Goal: Task Accomplishment & Management: Use online tool/utility

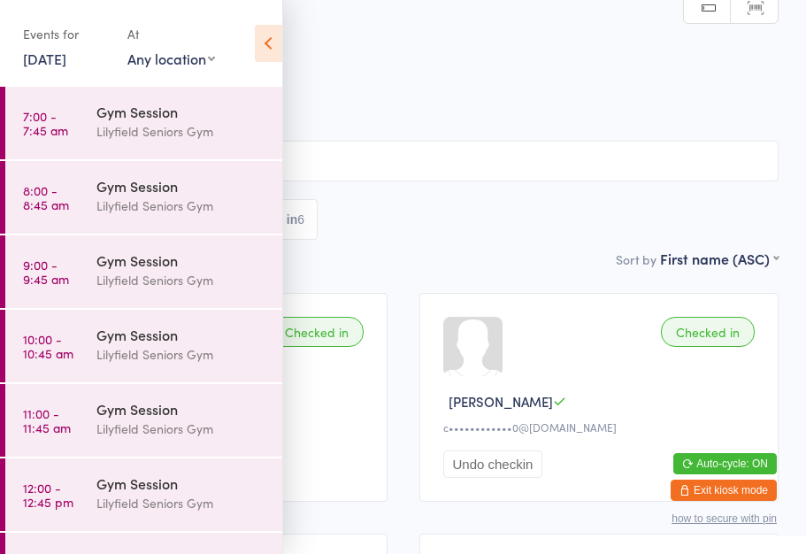
scroll to position [202, 0]
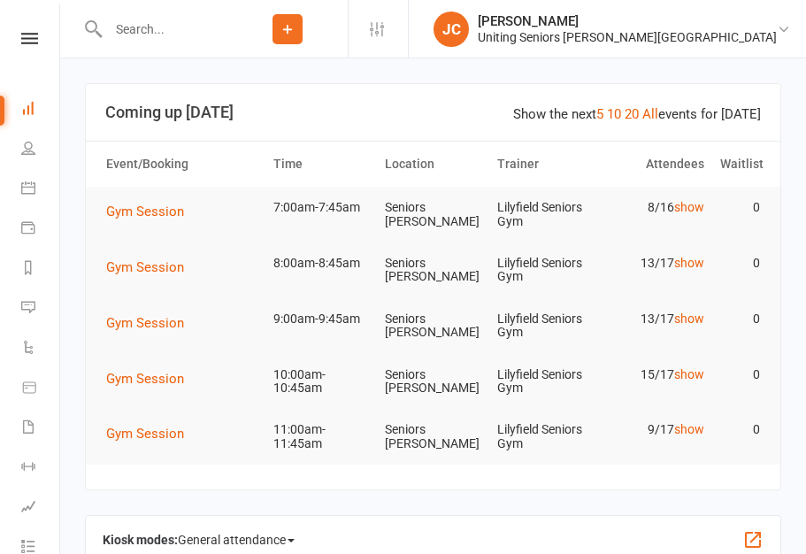
click at [149, 220] on button "Gym Session" at bounding box center [151, 211] width 90 height 21
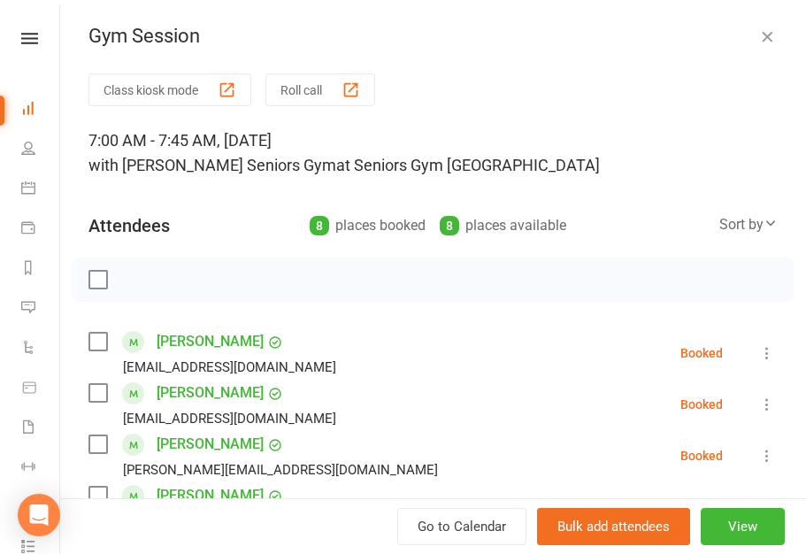
click at [162, 89] on button "Class kiosk mode" at bounding box center [169, 89] width 163 height 33
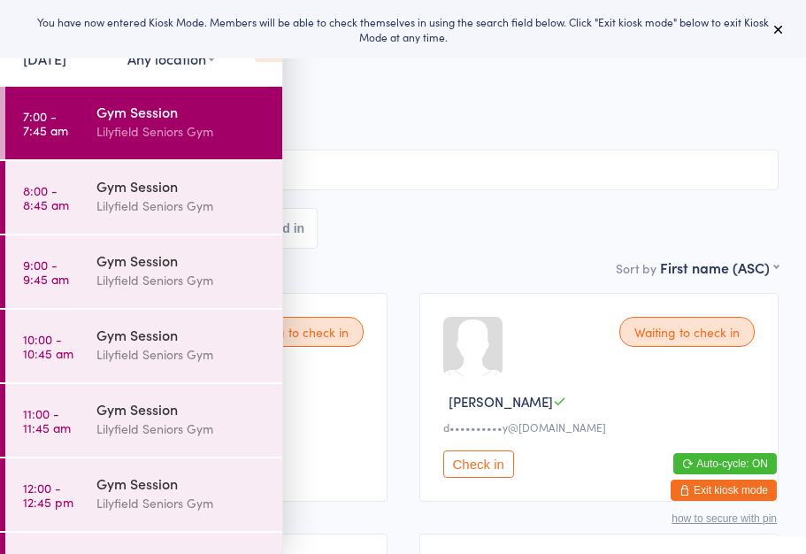
click at [785, 31] on icon at bounding box center [778, 29] width 14 height 14
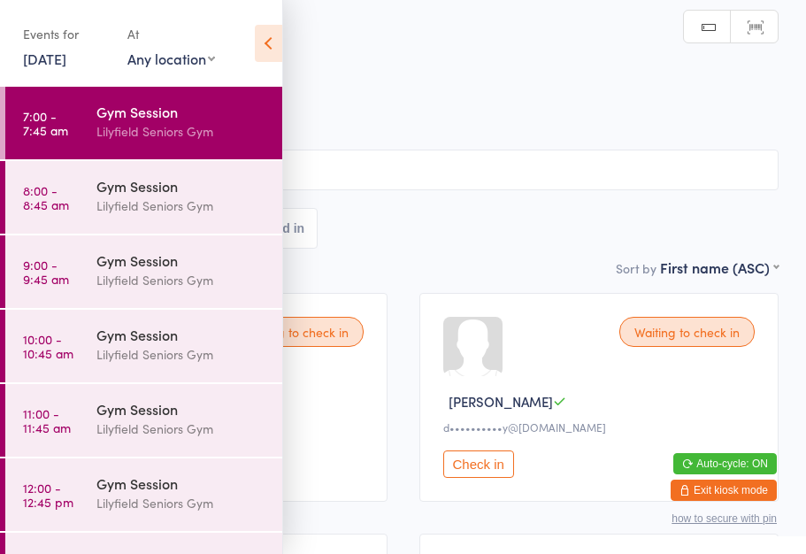
click at [260, 43] on icon at bounding box center [268, 43] width 27 height 37
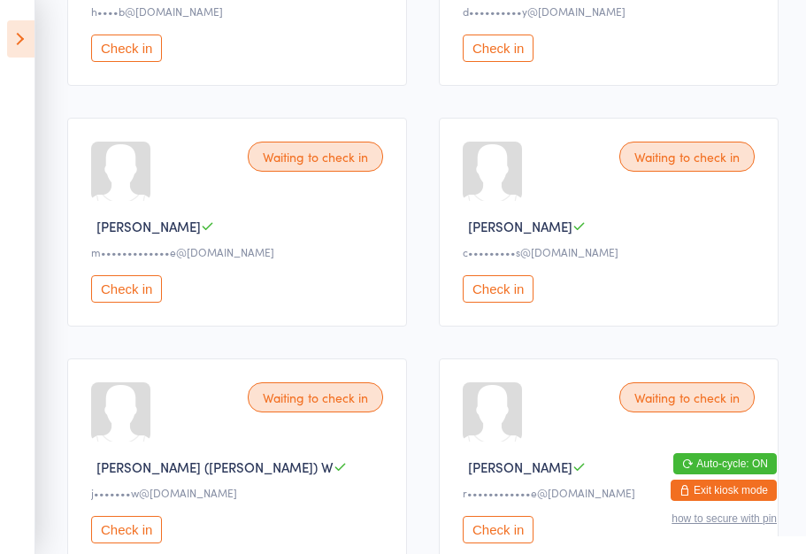
scroll to position [418, 0]
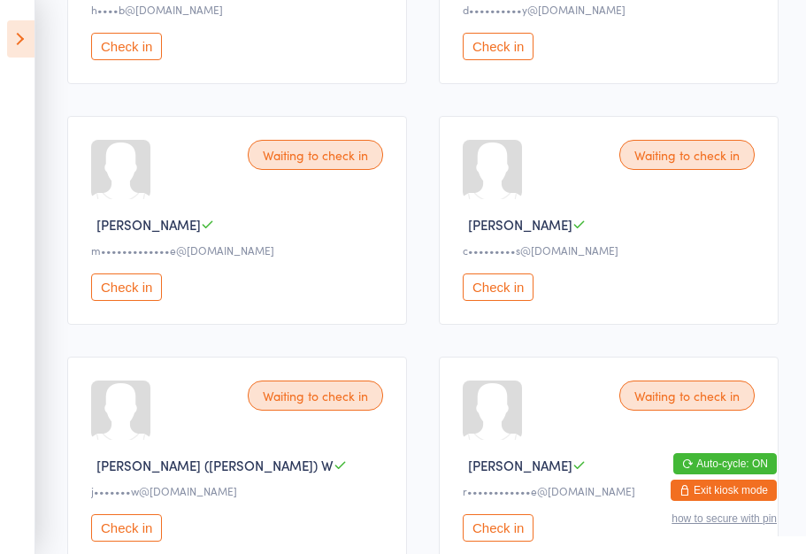
click at [498, 299] on button "Check in" at bounding box center [498, 286] width 71 height 27
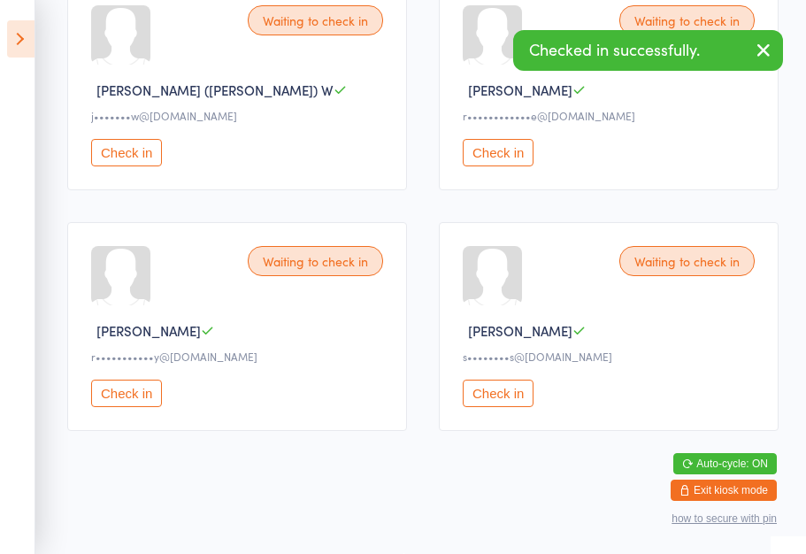
scroll to position [808, 0]
click at [509, 400] on button "Check in" at bounding box center [498, 392] width 71 height 27
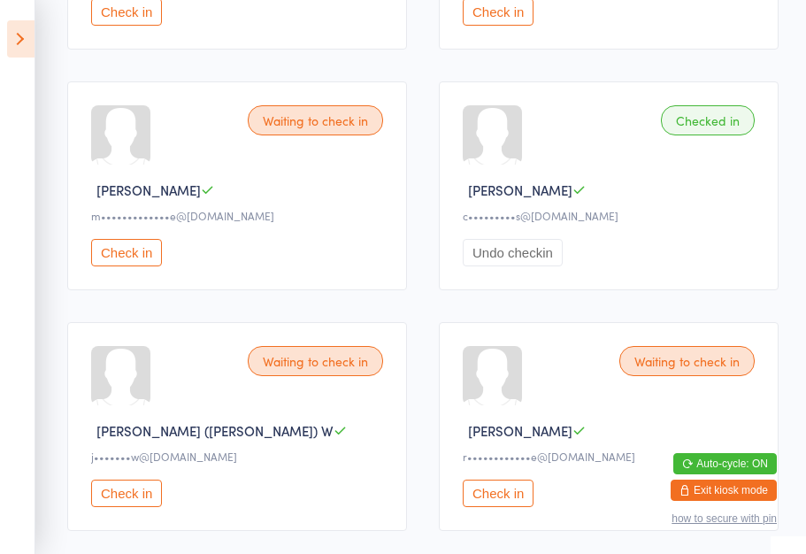
scroll to position [473, 0]
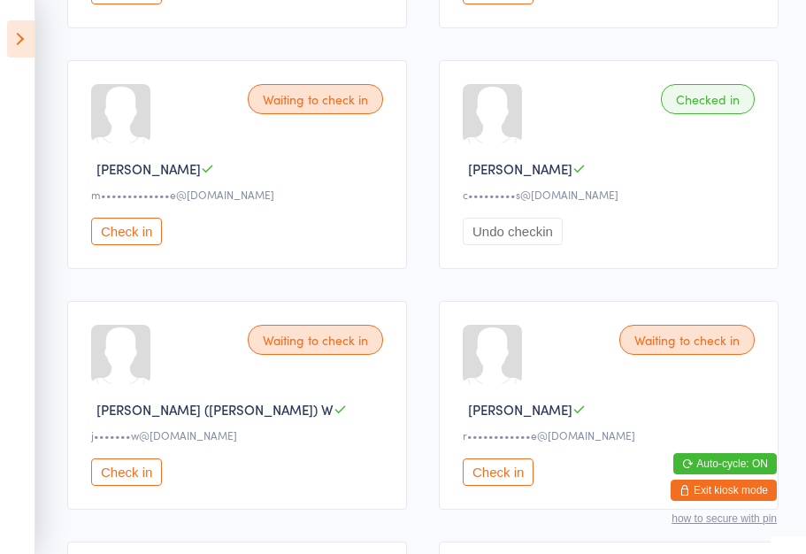
click at [126, 245] on button "Check in" at bounding box center [126, 231] width 71 height 27
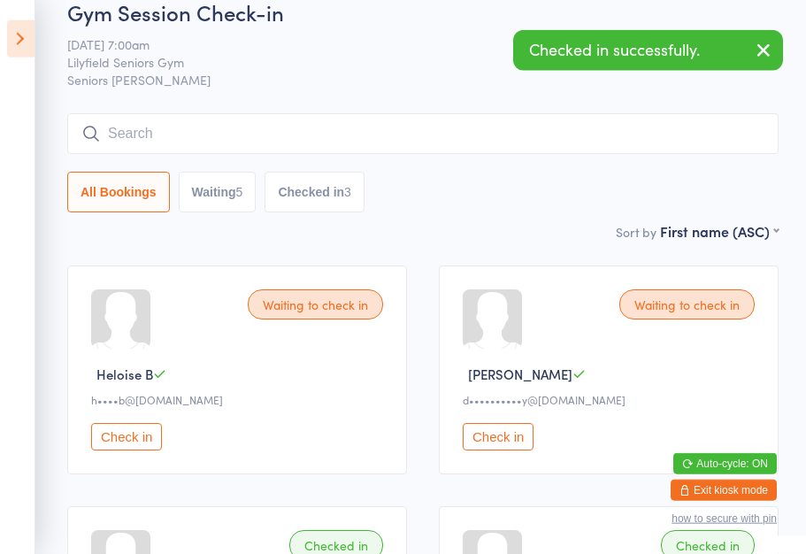
scroll to position [0, 0]
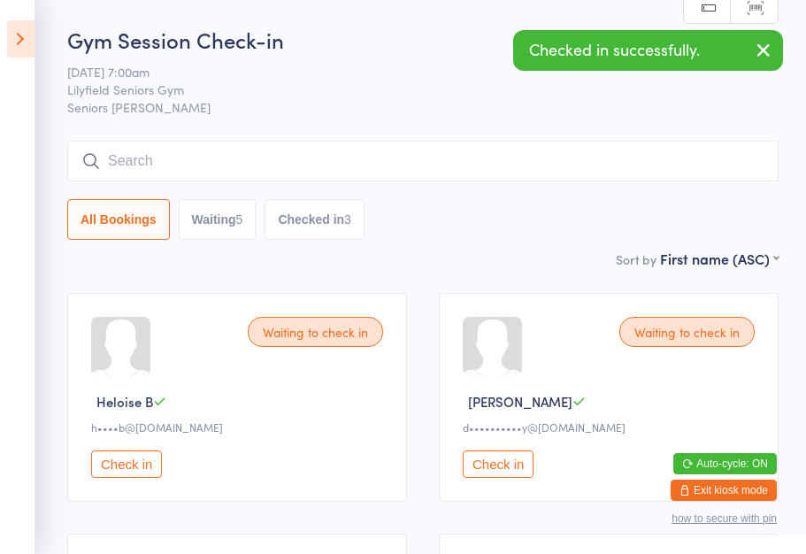
click at [126, 472] on button "Check in" at bounding box center [126, 463] width 71 height 27
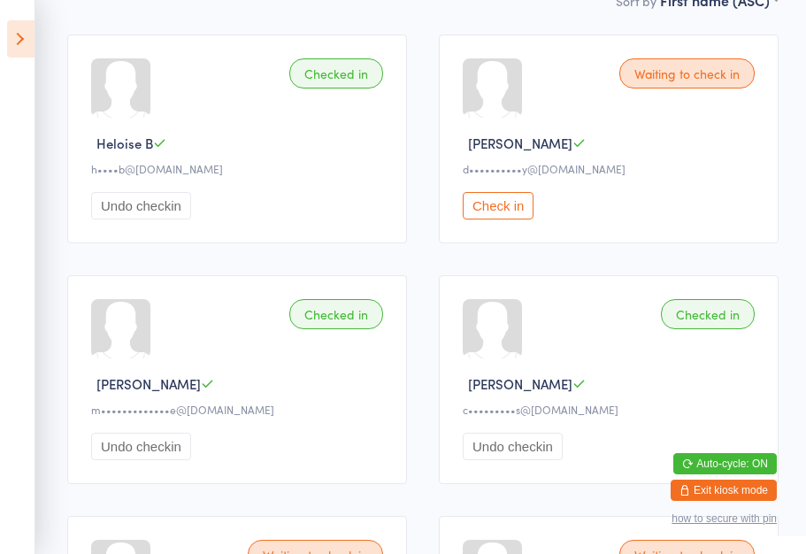
scroll to position [257, 0]
click at [509, 214] on button "Check in" at bounding box center [498, 206] width 71 height 27
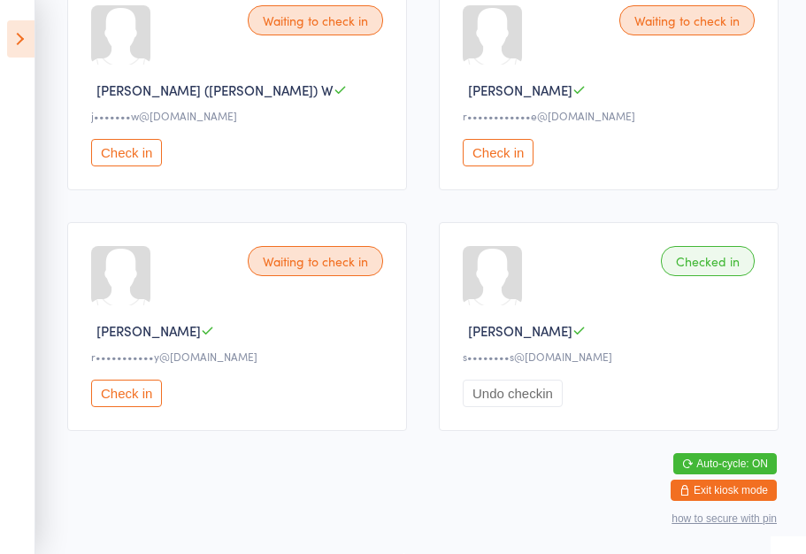
scroll to position [810, 0]
click at [129, 390] on button "Check in" at bounding box center [126, 392] width 71 height 27
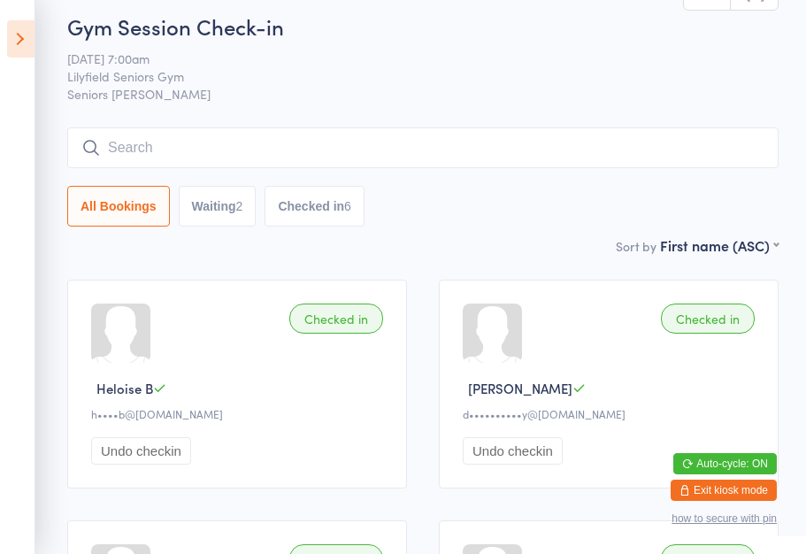
scroll to position [0, 0]
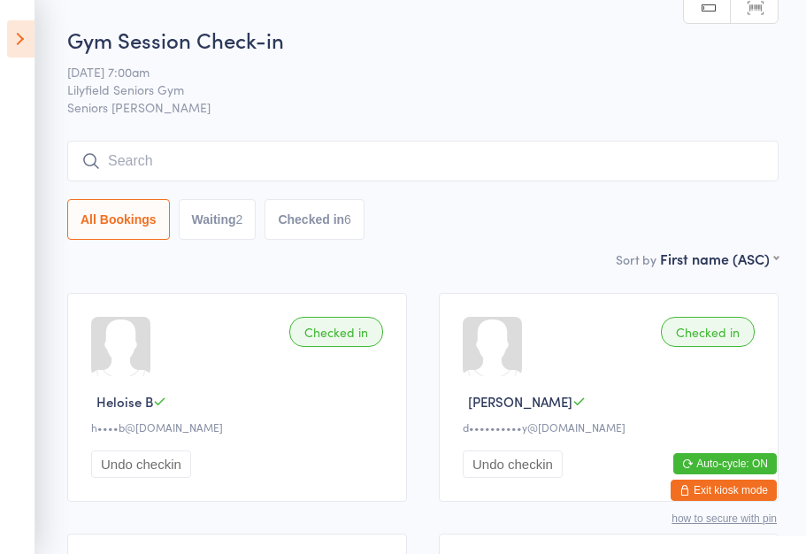
click at [231, 221] on button "Waiting 2" at bounding box center [218, 219] width 78 height 41
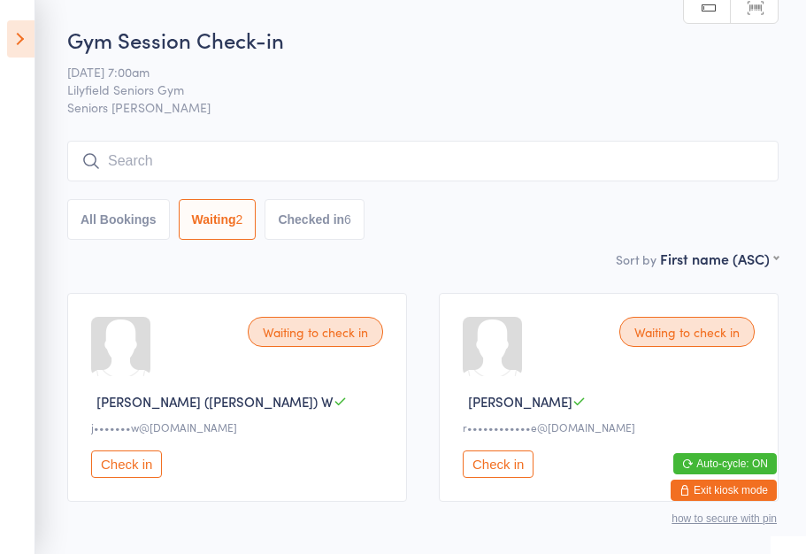
click at [129, 467] on button "Check in" at bounding box center [126, 463] width 71 height 27
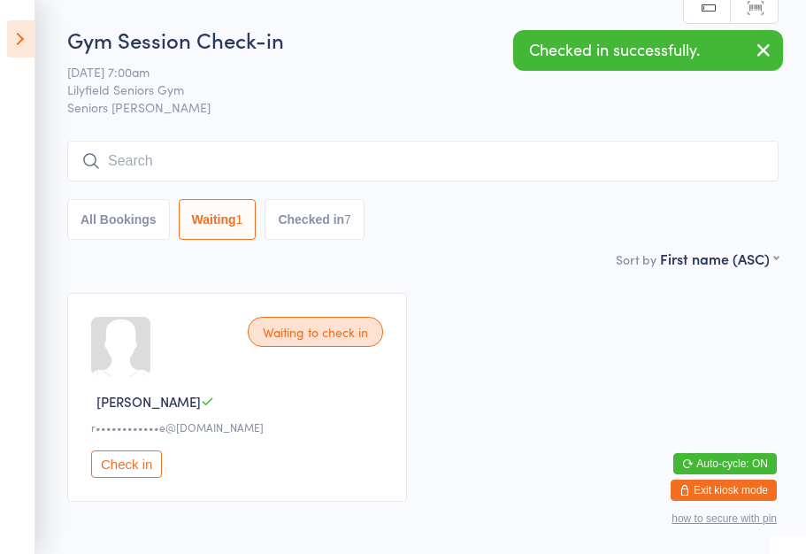
click at [141, 471] on button "Check in" at bounding box center [126, 463] width 71 height 27
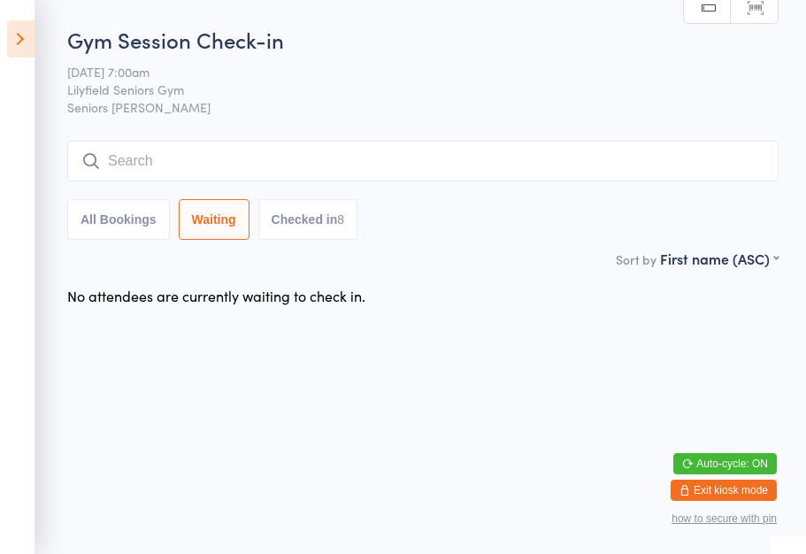
click at [101, 202] on button "All Bookings" at bounding box center [118, 219] width 103 height 41
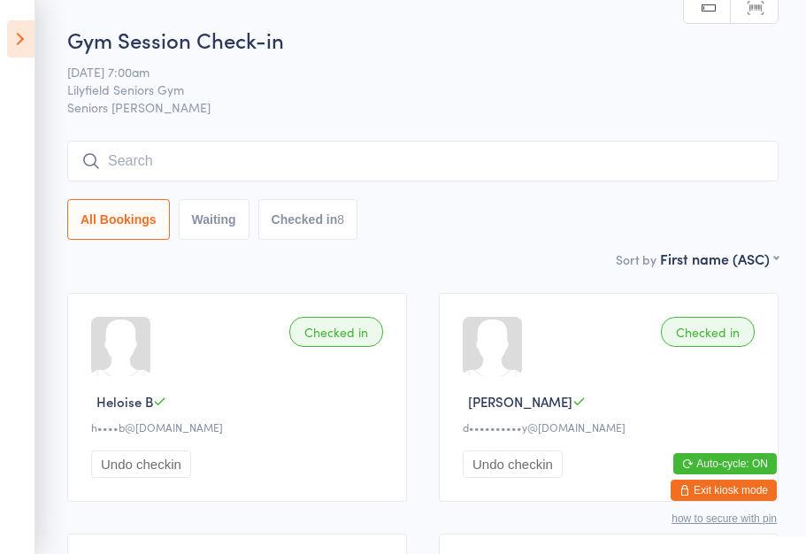
click at [257, 58] on div "Gym Session Check-in 14 Oct 7:00am Lilyfield Seniors Gym Seniors Gym Lilyfield …" at bounding box center [422, 137] width 711 height 224
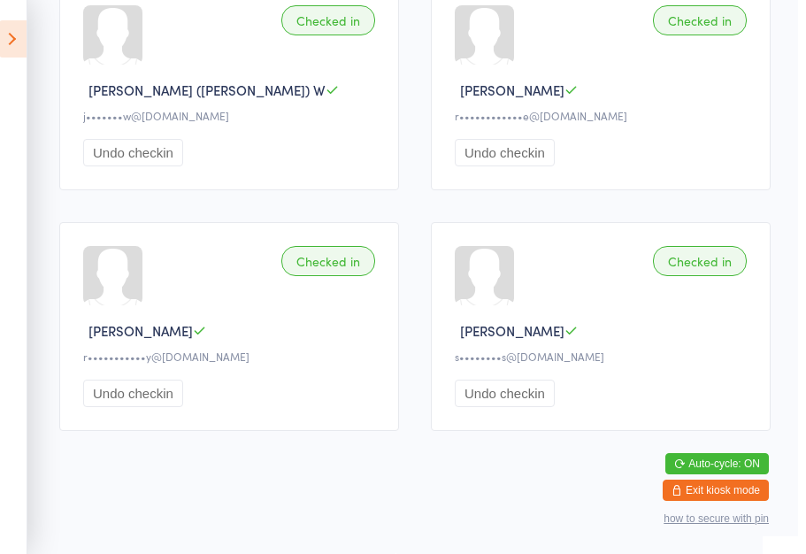
scroll to position [810, 0]
